Goal: Transaction & Acquisition: Book appointment/travel/reservation

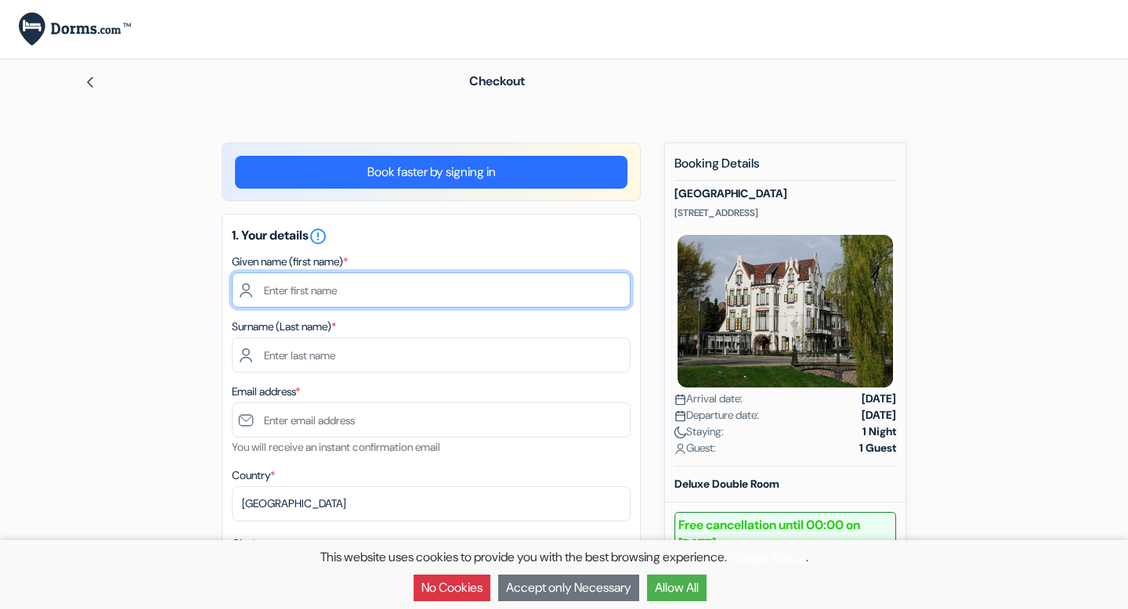
click at [368, 298] on input "text" at bounding box center [431, 290] width 399 height 35
type input "[PERSON_NAME]"
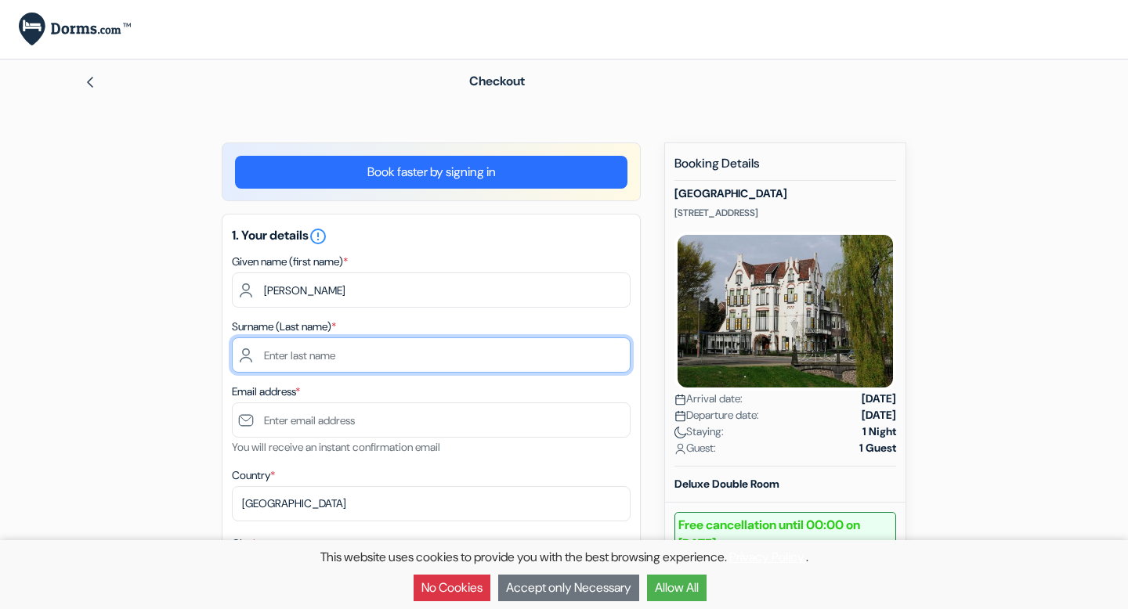
click at [298, 356] on input "text" at bounding box center [431, 355] width 399 height 35
type input "[PERSON_NAME]"
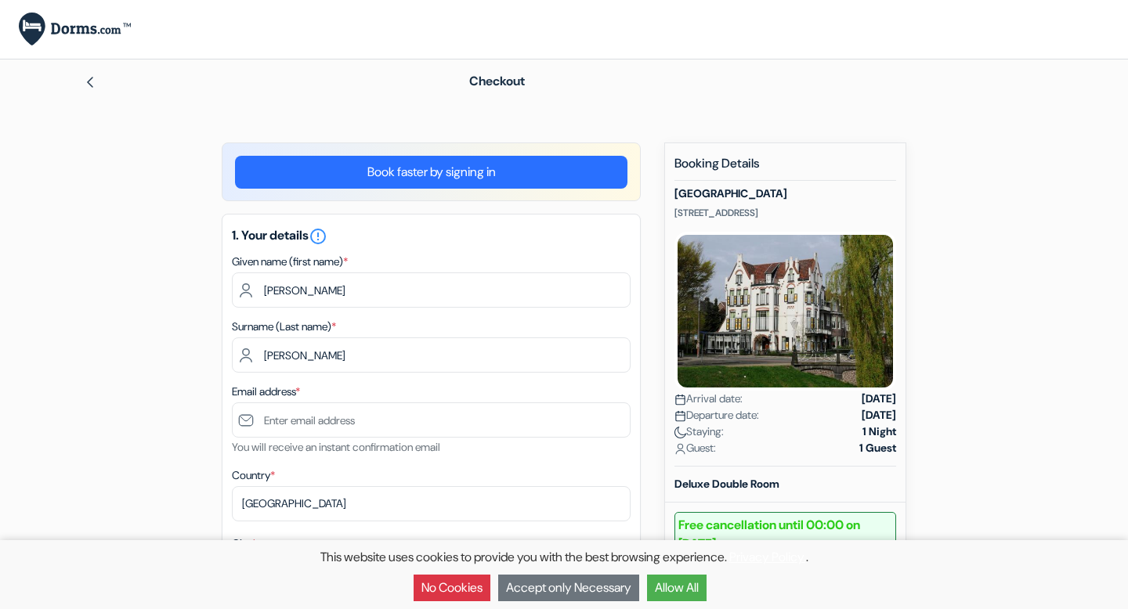
type input "[EMAIL_ADDRESS][DOMAIN_NAME]"
type input "puerto aventuras"
type input "bahia xcacel casa 70"
type input "77733"
type input "[PHONE_NUMBER]"
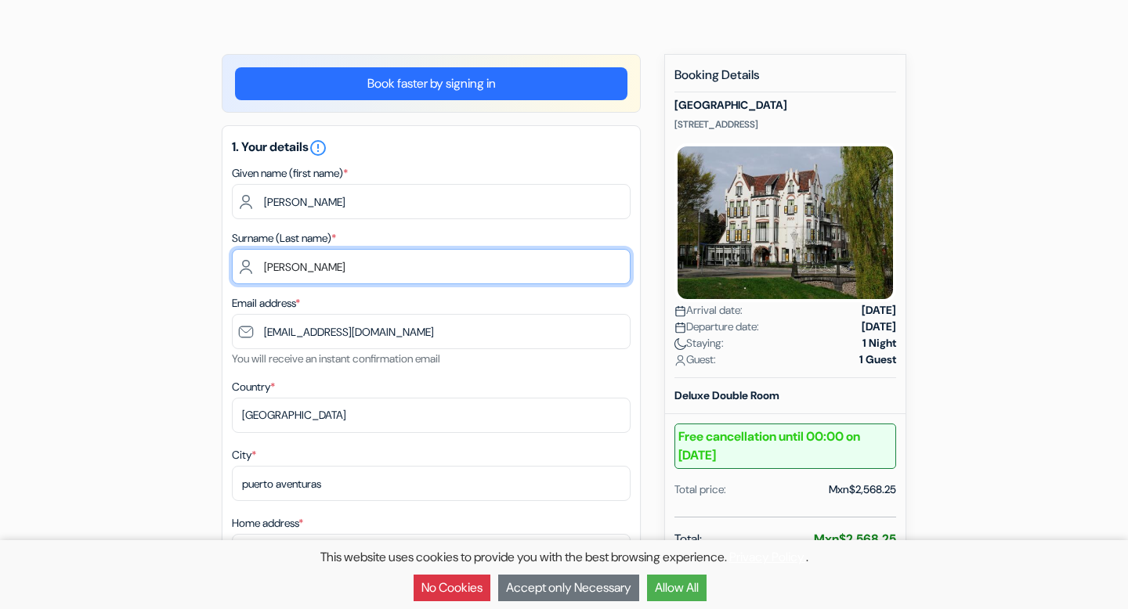
scroll to position [111, 0]
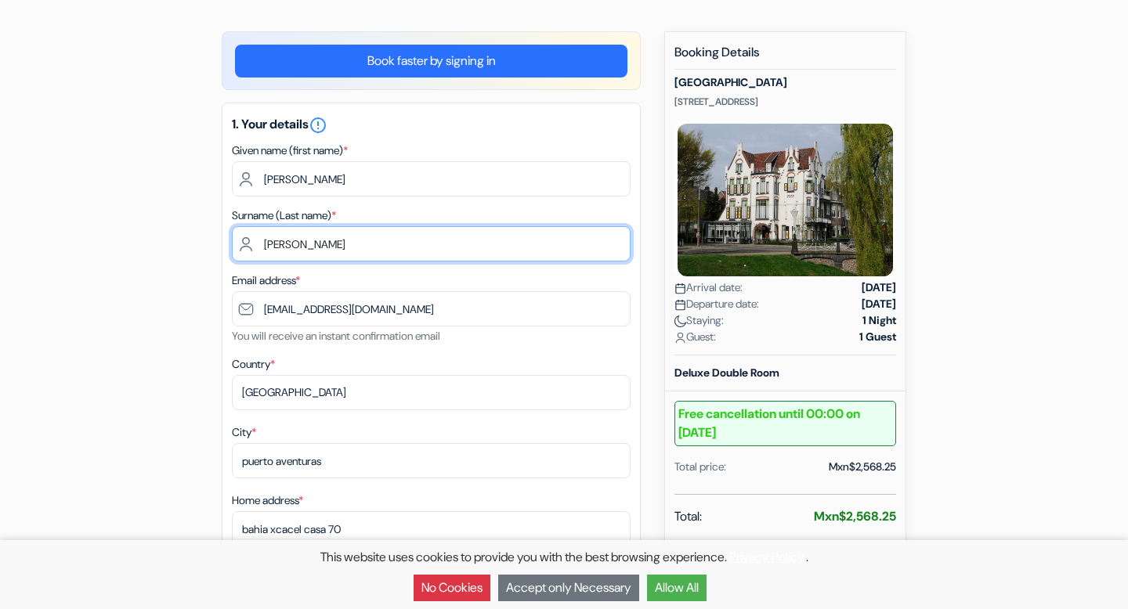
click at [305, 245] on input "[PERSON_NAME]" at bounding box center [431, 243] width 399 height 35
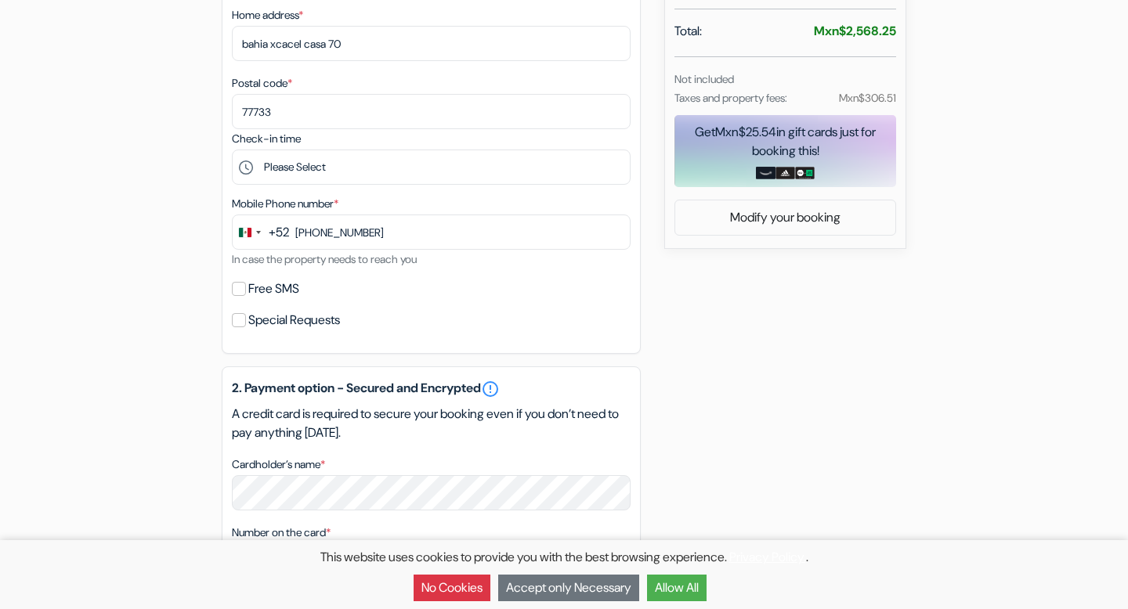
scroll to position [598, 0]
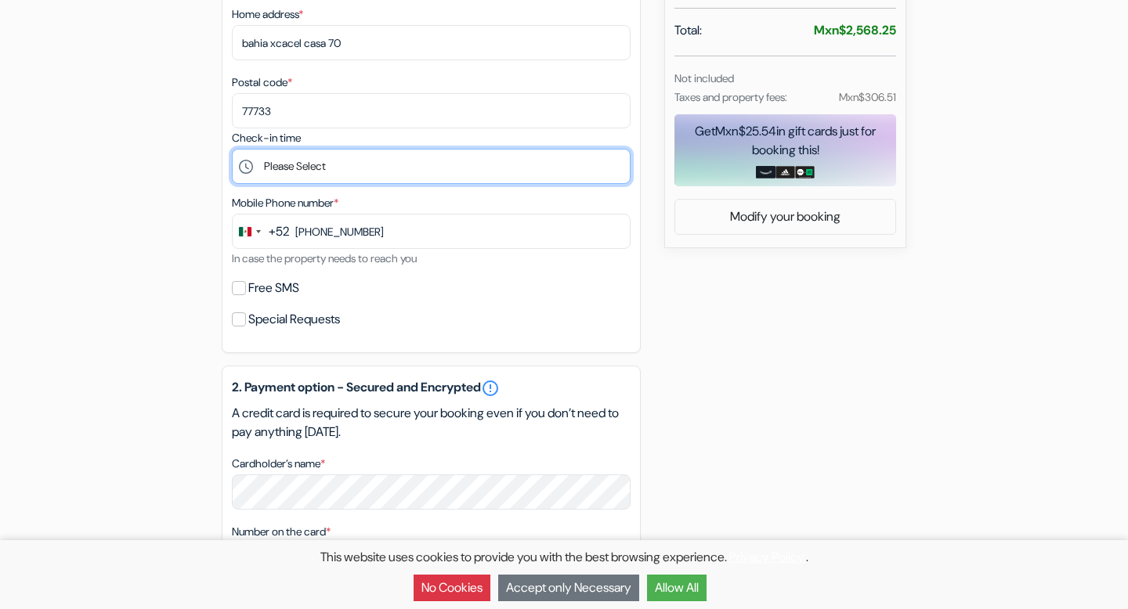
click at [443, 184] on select "Please Select 15:00 16:00 17:00 18:00 19:00 20:00 21:00" at bounding box center [431, 166] width 399 height 35
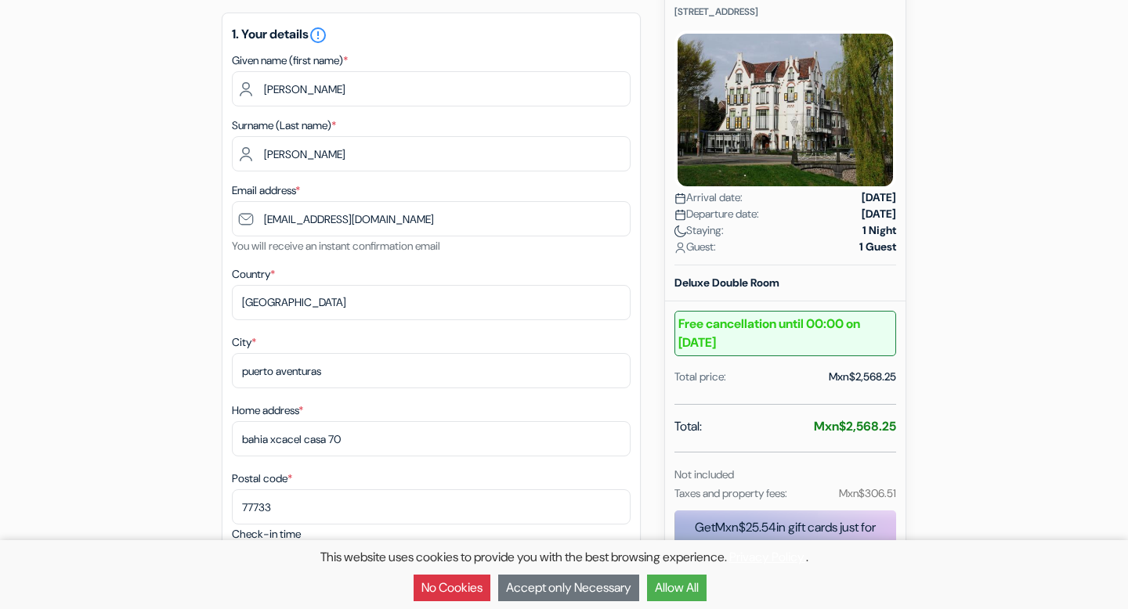
scroll to position [204, 0]
